Goal: Task Accomplishment & Management: Complete application form

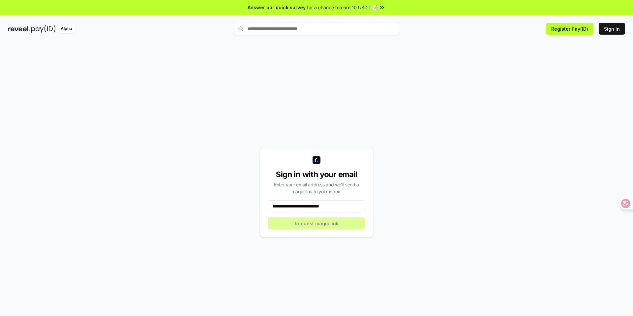
type input "**********"
click at [309, 206] on input at bounding box center [316, 206] width 97 height 12
click at [306, 206] on input "**********" at bounding box center [316, 206] width 97 height 12
type input "**********"
click at [304, 227] on button "Request magic link" at bounding box center [316, 223] width 97 height 12
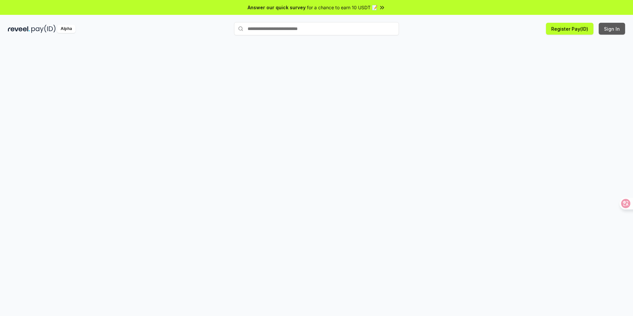
click at [615, 28] on button "Sign In" at bounding box center [612, 29] width 26 height 12
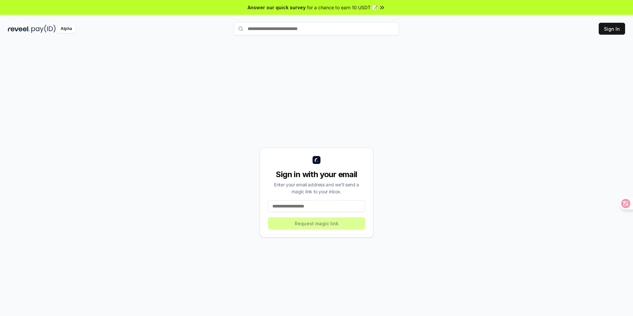
click at [305, 206] on input at bounding box center [316, 206] width 97 height 12
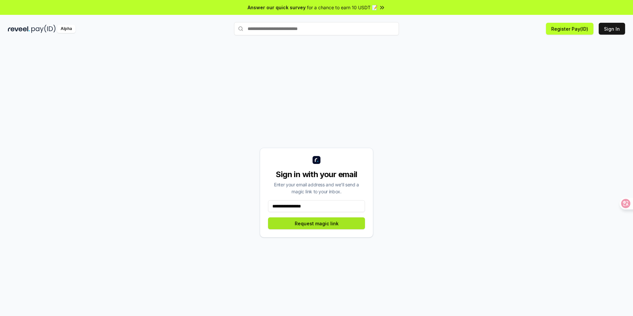
type input "**********"
click at [314, 226] on button "Request magic link" at bounding box center [316, 223] width 97 height 12
click at [304, 224] on button "Request magic link" at bounding box center [316, 223] width 97 height 12
click at [329, 206] on input at bounding box center [316, 206] width 97 height 12
click at [312, 206] on input at bounding box center [316, 206] width 97 height 12
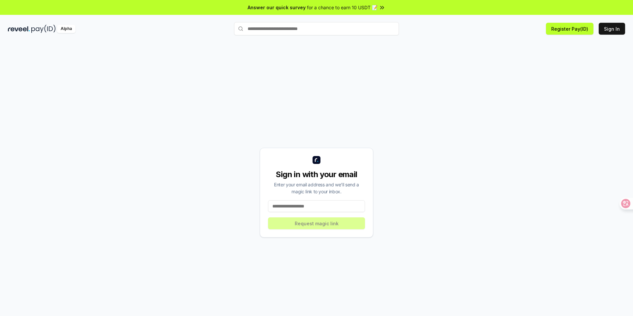
click at [280, 205] on input at bounding box center [316, 206] width 97 height 12
type input "**********"
click at [300, 221] on button "Request magic link" at bounding box center [316, 223] width 97 height 12
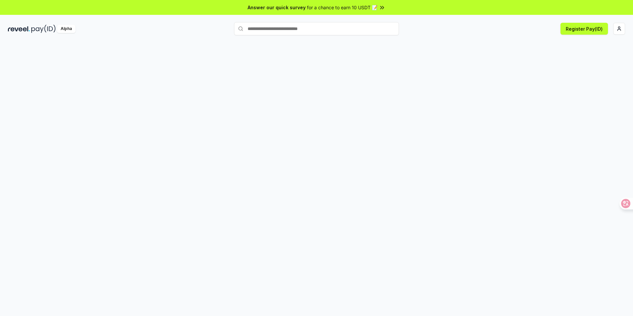
click at [375, 113] on div at bounding box center [316, 186] width 633 height 298
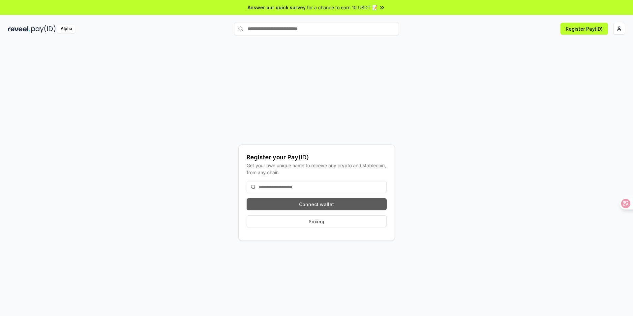
click at [311, 207] on button "Connect wallet" at bounding box center [317, 204] width 140 height 12
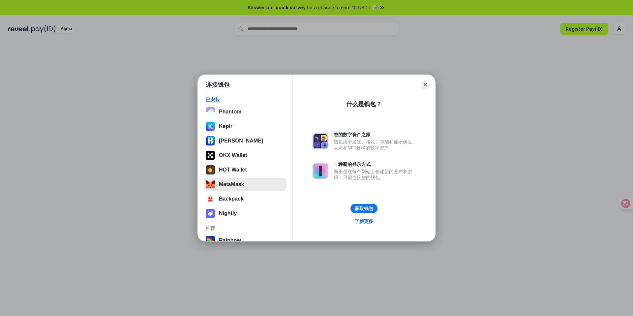
click at [244, 187] on button "MetaMask" at bounding box center [245, 184] width 83 height 13
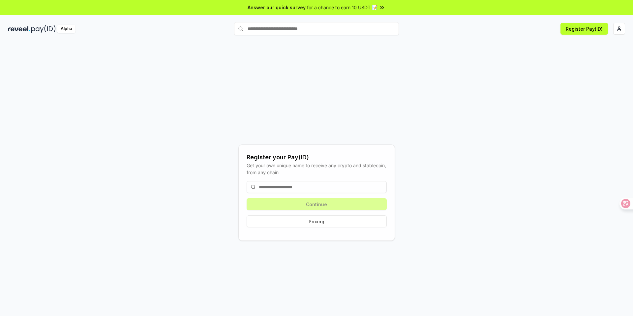
click at [318, 186] on input at bounding box center [317, 187] width 140 height 12
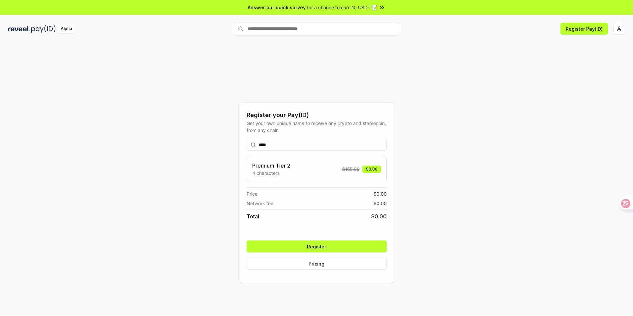
type input "****"
click at [328, 247] on button "Register" at bounding box center [317, 246] width 140 height 12
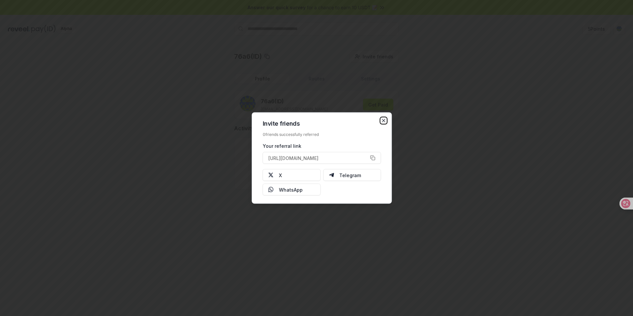
click at [383, 121] on icon "button" at bounding box center [383, 120] width 5 height 5
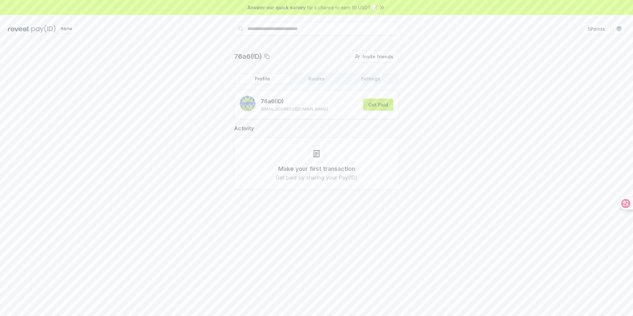
click at [382, 106] on button "Get Paid" at bounding box center [378, 105] width 30 height 12
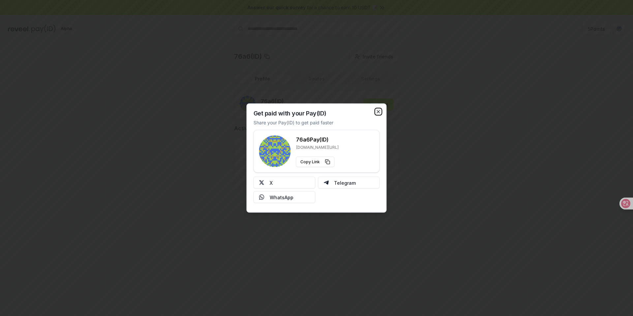
click at [379, 112] on icon "button" at bounding box center [378, 112] width 3 height 3
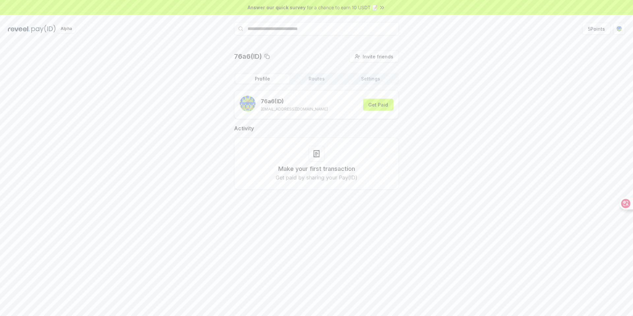
click at [373, 79] on button "Settings" at bounding box center [371, 78] width 54 height 9
click at [322, 79] on button "Routes" at bounding box center [317, 78] width 54 height 9
click at [259, 79] on button "Profile" at bounding box center [263, 78] width 54 height 9
click at [326, 77] on button "Routes" at bounding box center [317, 78] width 54 height 9
click at [376, 58] on span "Invite friends" at bounding box center [378, 56] width 31 height 7
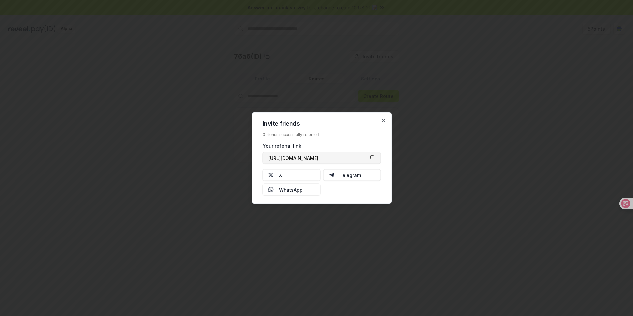
click at [375, 159] on button "[URL][DOMAIN_NAME]" at bounding box center [322, 158] width 118 height 12
click at [455, 52] on div at bounding box center [316, 158] width 633 height 316
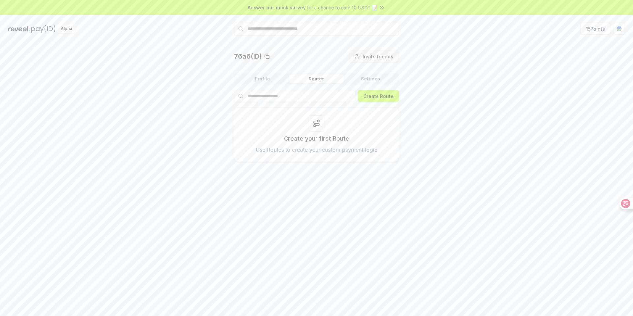
click at [378, 54] on span "Invite friends" at bounding box center [378, 56] width 31 height 7
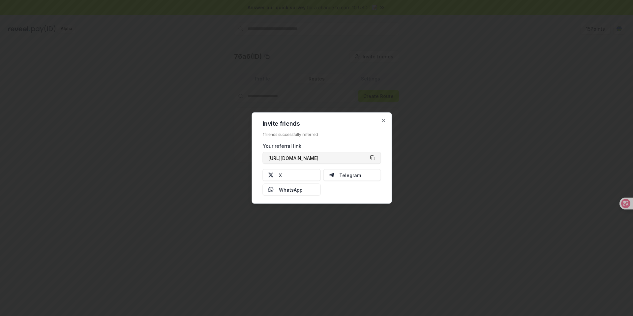
click at [373, 158] on button "https://reveel.id/refer/76a6" at bounding box center [322, 158] width 118 height 12
click at [386, 121] on icon "button" at bounding box center [383, 120] width 5 height 5
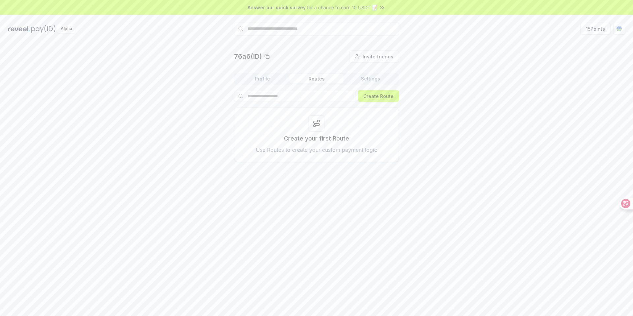
click at [440, 104] on div "76a6(ID) Invite friends Invite Profile Routes Settings Create Route Create your…" at bounding box center [317, 106] width 618 height 112
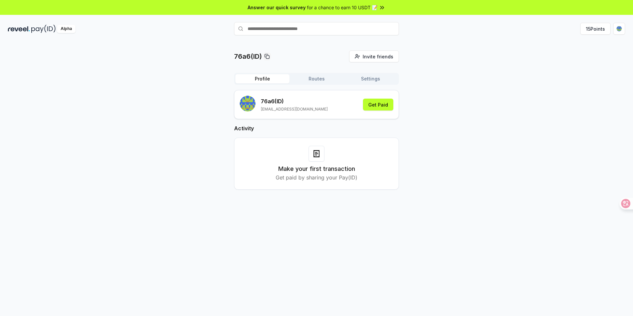
click at [267, 81] on button "Profile" at bounding box center [263, 78] width 54 height 9
click at [368, 80] on button "Settings" at bounding box center [371, 78] width 54 height 9
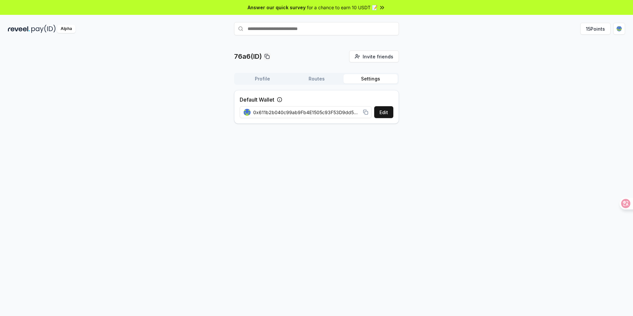
click at [331, 80] on button "Routes" at bounding box center [317, 78] width 54 height 9
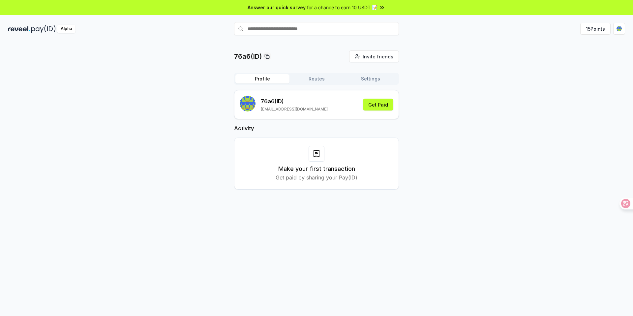
click at [273, 81] on button "Profile" at bounding box center [263, 78] width 54 height 9
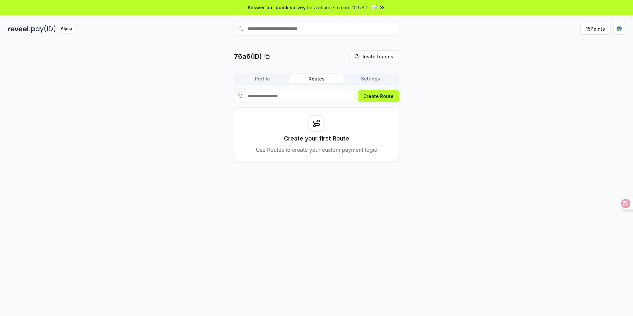
click at [316, 81] on button "Routes" at bounding box center [317, 78] width 54 height 9
click at [273, 81] on button "Profile" at bounding box center [263, 78] width 54 height 9
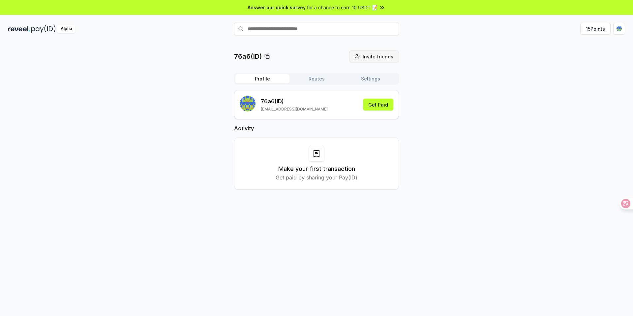
click at [367, 58] on span "Invite friends" at bounding box center [378, 56] width 31 height 7
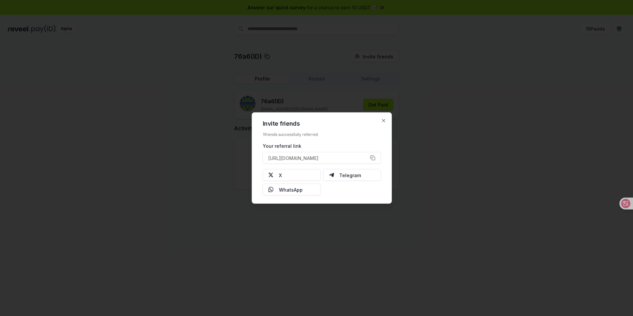
click at [371, 85] on div at bounding box center [316, 158] width 633 height 316
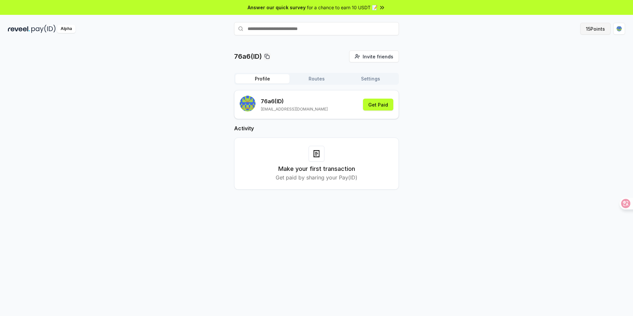
click at [599, 30] on button "15 Points" at bounding box center [596, 29] width 30 height 12
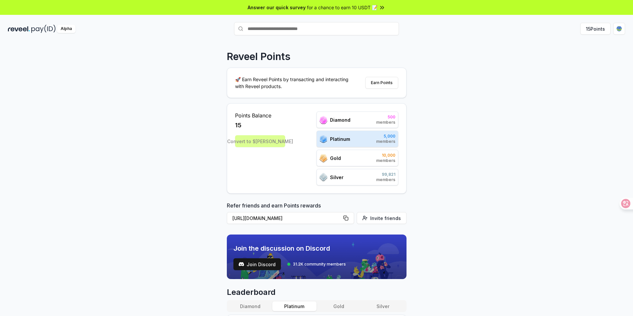
click at [419, 108] on div "Reveel Points 🚀 Earn Reveel Points by transacting and interacting with Reveel p…" at bounding box center [316, 186] width 633 height 298
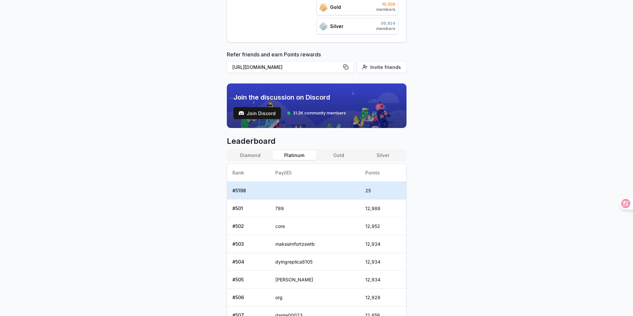
scroll to position [152, 0]
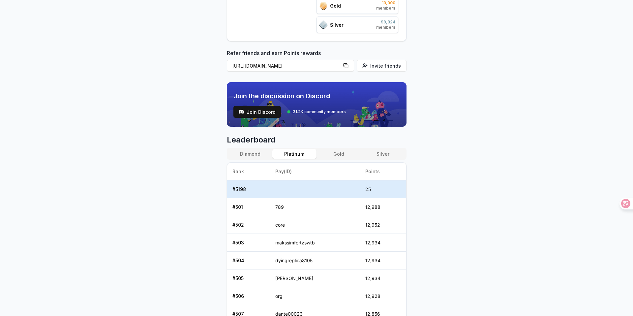
click at [343, 156] on button "Gold" at bounding box center [339, 154] width 44 height 10
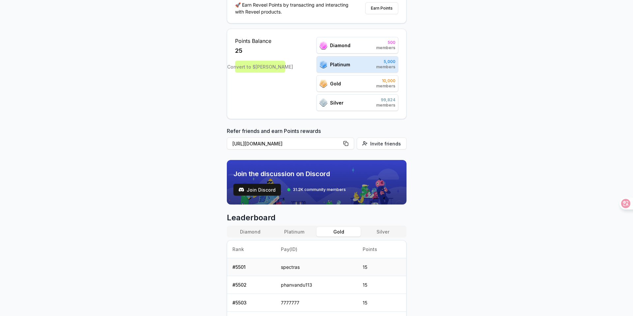
scroll to position [74, 0]
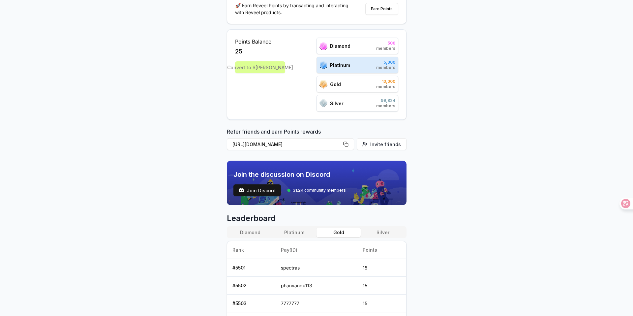
click at [295, 232] on button "Platinum" at bounding box center [294, 233] width 44 height 10
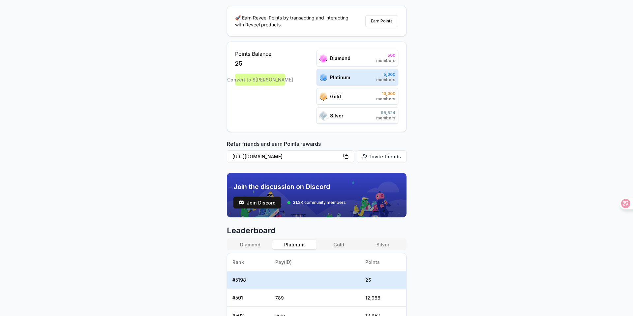
scroll to position [0, 0]
